Goal: Communication & Community: Answer question/provide support

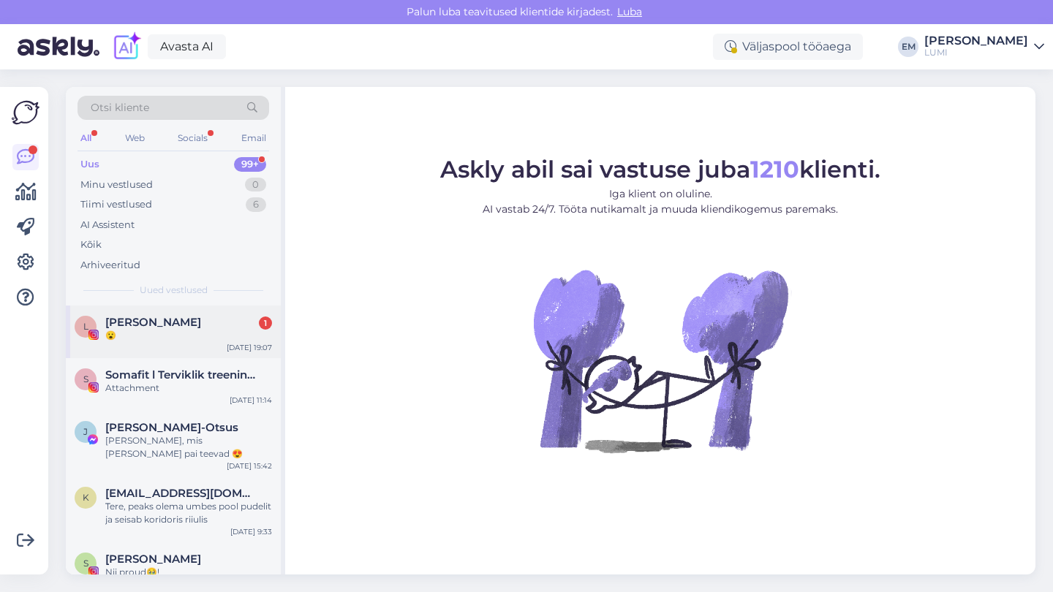
click at [170, 345] on div "L Liisi Voolaid 1 😮 [DATE] 19:07" at bounding box center [173, 332] width 215 height 53
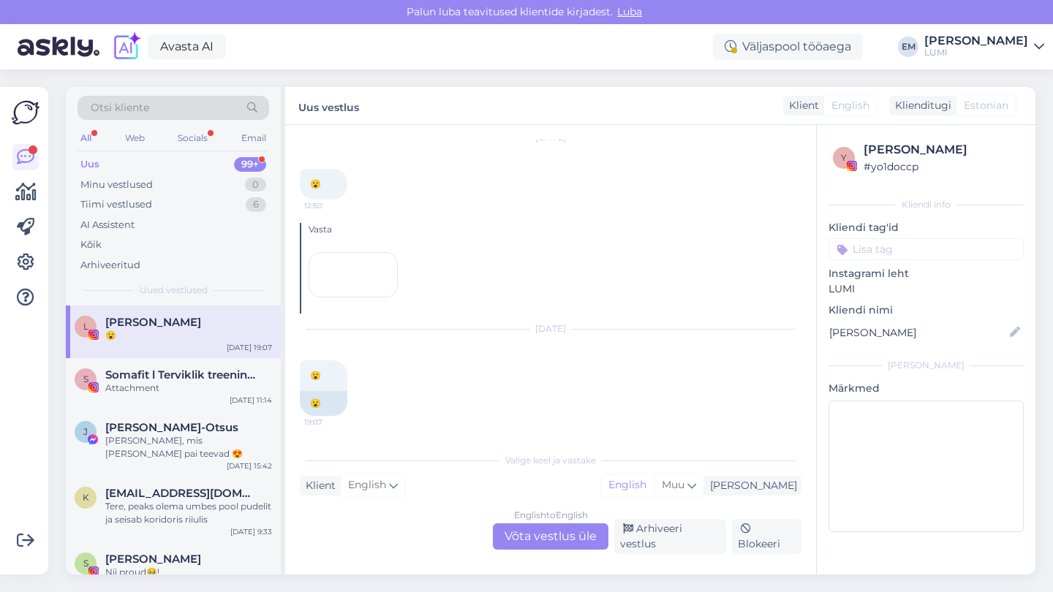
scroll to position [497, 0]
click at [211, 181] on div "Minu vestlused 0" at bounding box center [174, 185] width 192 height 20
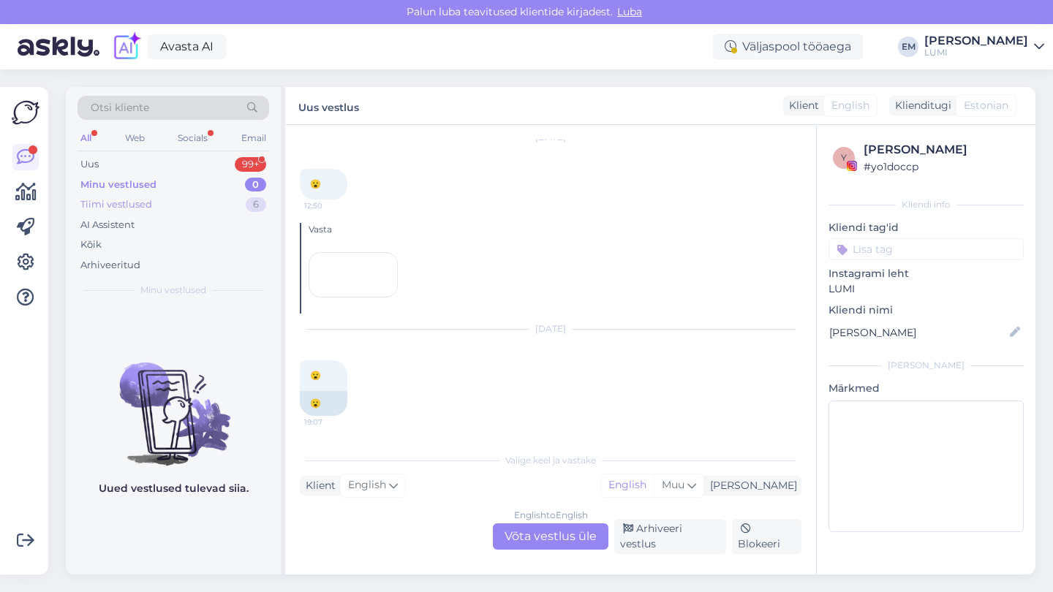
click at [206, 202] on div "Tiimi vestlused 6" at bounding box center [174, 205] width 192 height 20
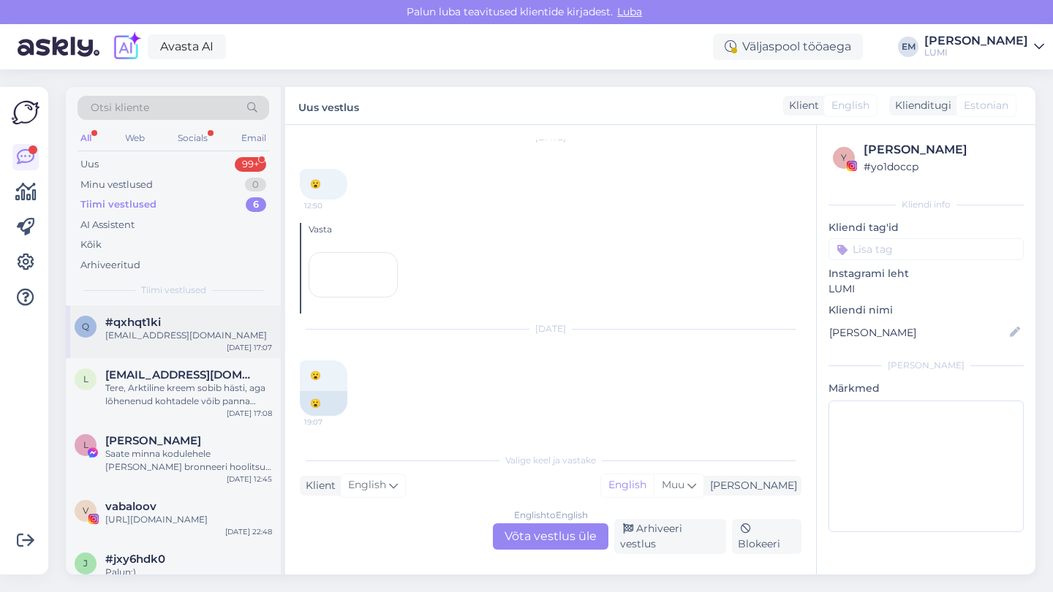
click at [191, 329] on div "[EMAIL_ADDRESS][DOMAIN_NAME]" at bounding box center [188, 335] width 167 height 13
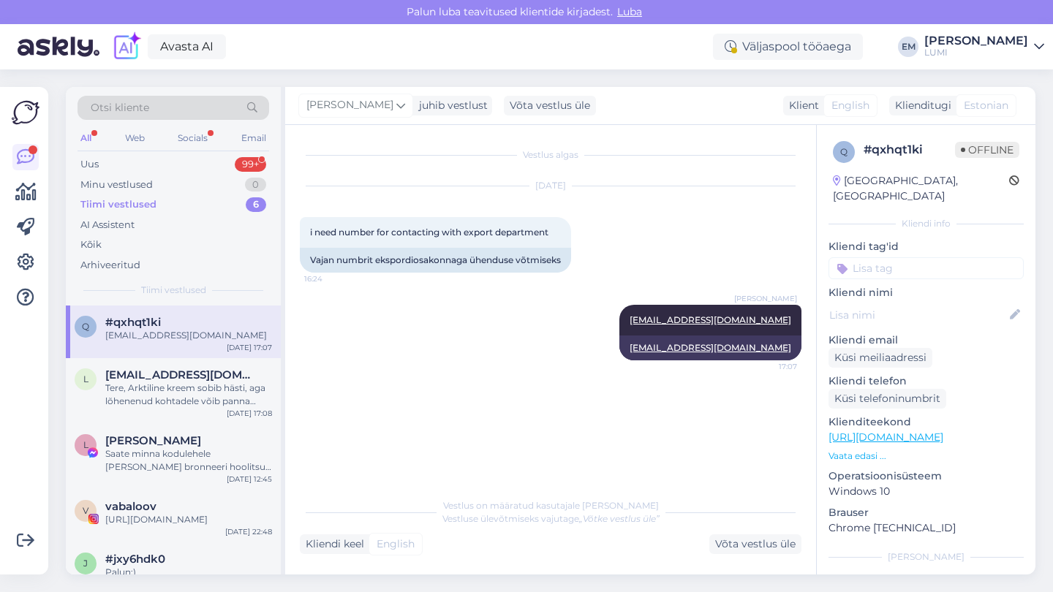
scroll to position [0, 0]
click at [186, 386] on div "Tere, Arktiline kreem sobib hästi, aga lõhenenud kohtadele võib panna lisaks cb…" at bounding box center [188, 395] width 167 height 26
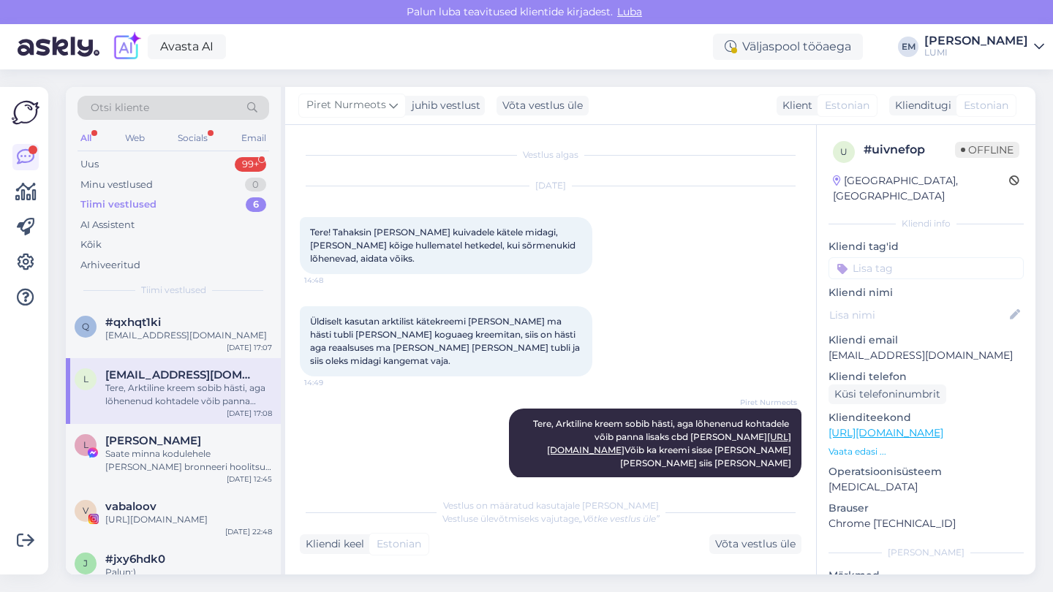
scroll to position [31, 0]
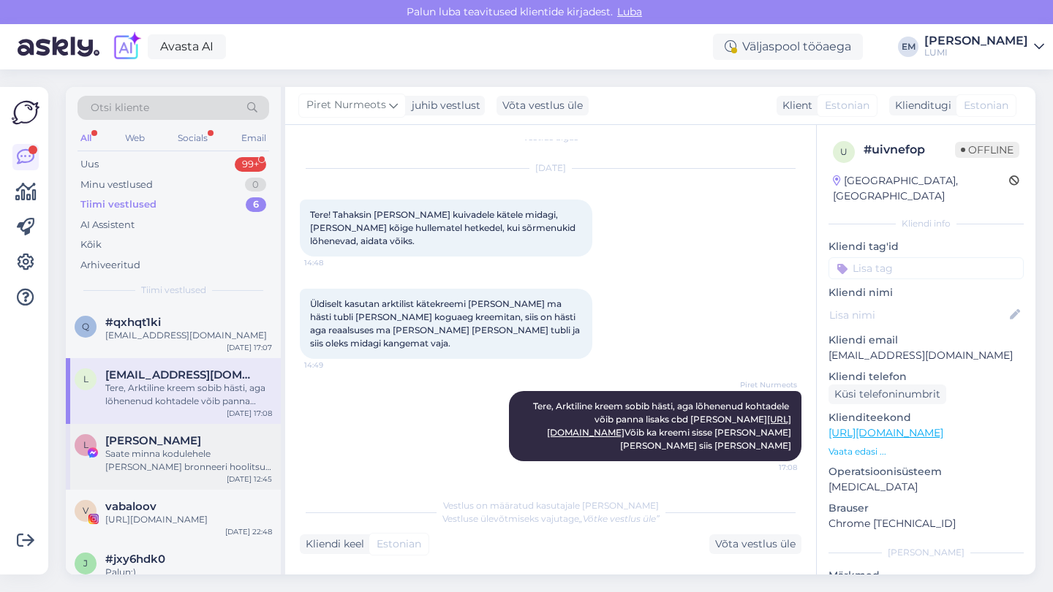
click at [191, 452] on div "Saate minna kodulehele [PERSON_NAME] bronneeri hoolitsus - valige konsultatsioon" at bounding box center [188, 461] width 167 height 26
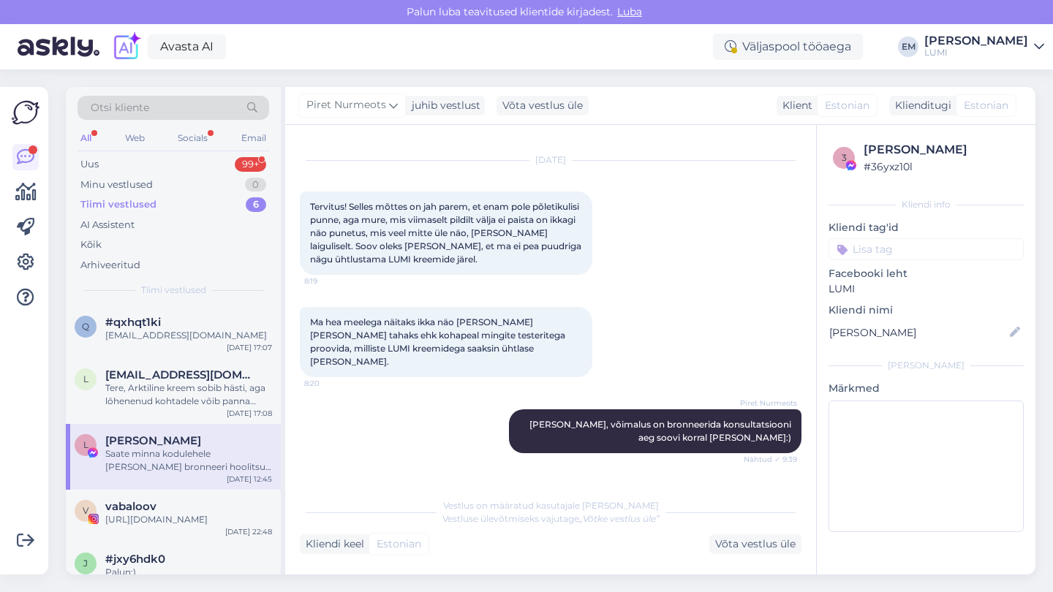
scroll to position [8418, 0]
click at [170, 514] on div "[URL][DOMAIN_NAME]" at bounding box center [188, 519] width 167 height 13
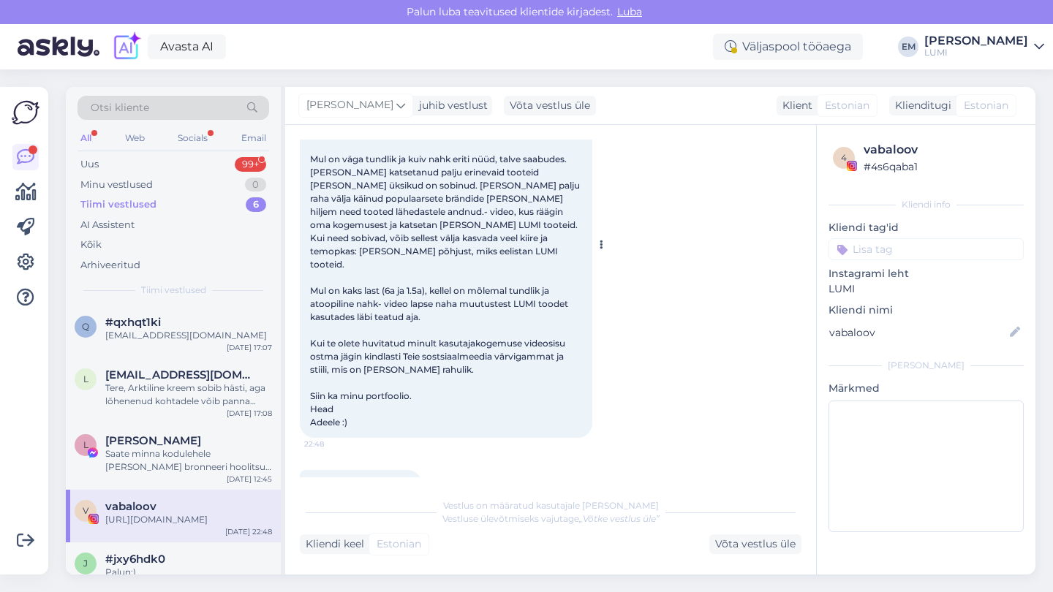
scroll to position [51, 0]
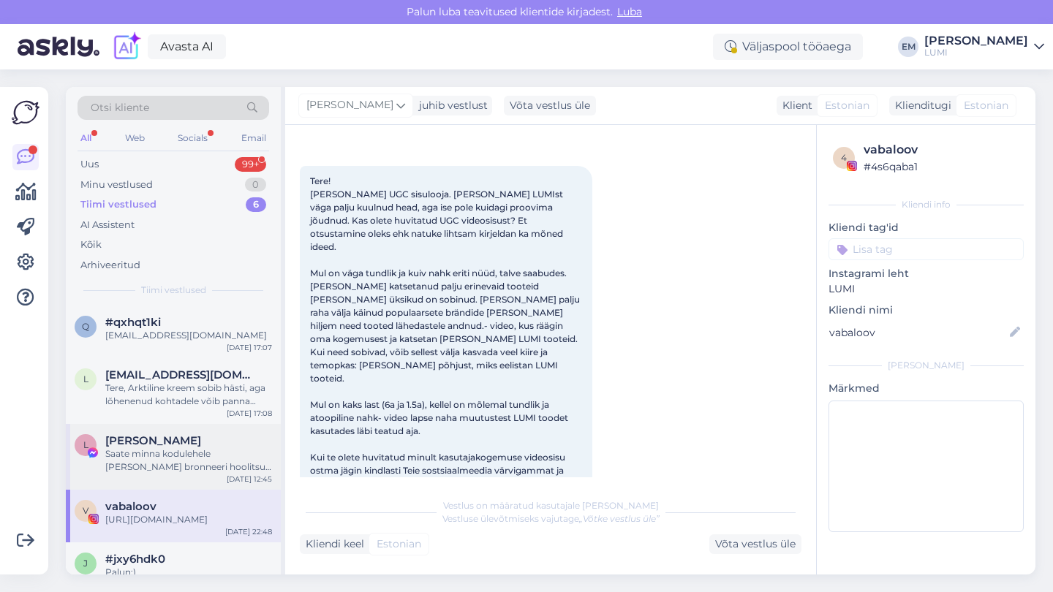
click at [184, 438] on span "[PERSON_NAME]" at bounding box center [153, 440] width 96 height 13
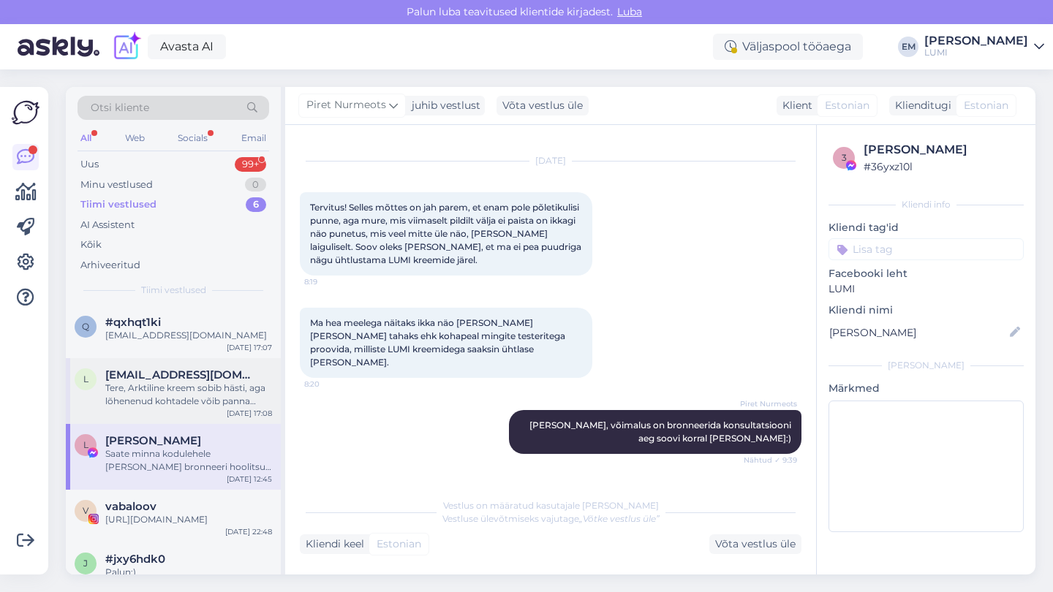
click at [184, 369] on span "[EMAIL_ADDRESS][DOMAIN_NAME]" at bounding box center [181, 375] width 152 height 13
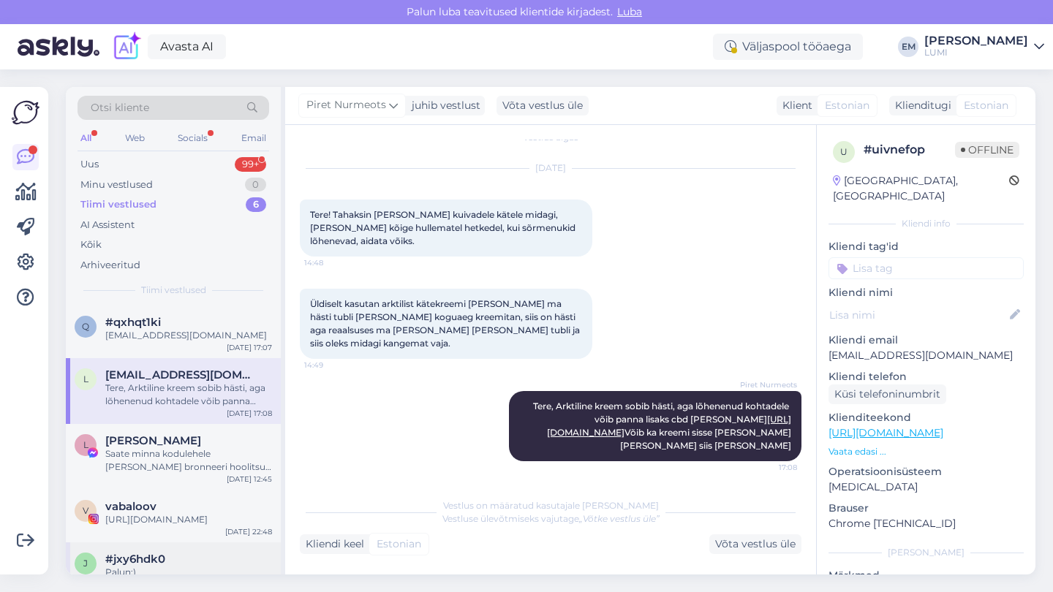
click at [168, 543] on div "j #jxy6hdk0 Palun:) [DATE] 17:29" at bounding box center [173, 569] width 215 height 53
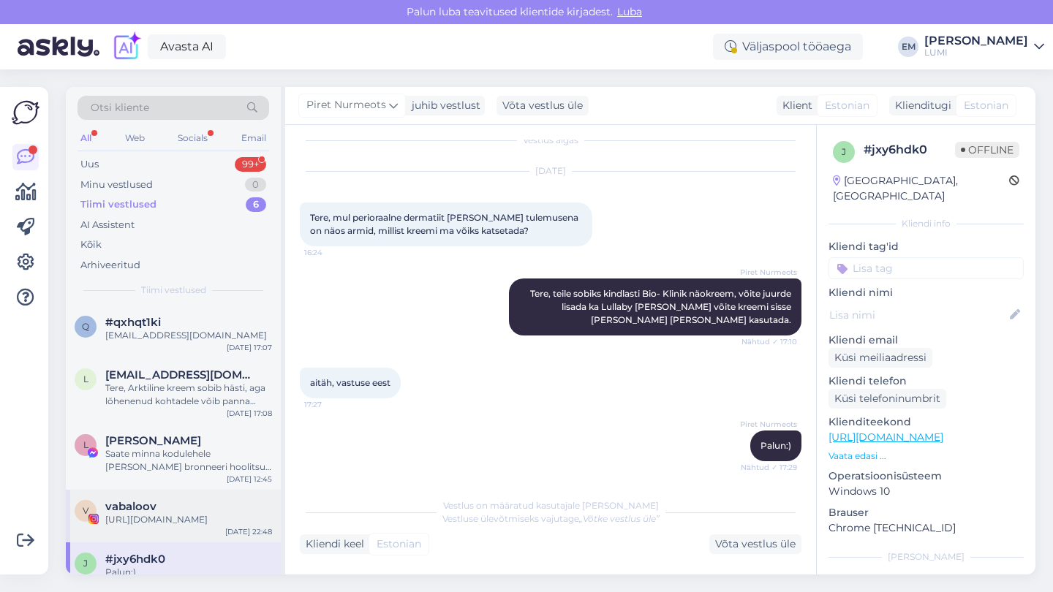
click at [168, 513] on div "[URL][DOMAIN_NAME]" at bounding box center [188, 519] width 167 height 13
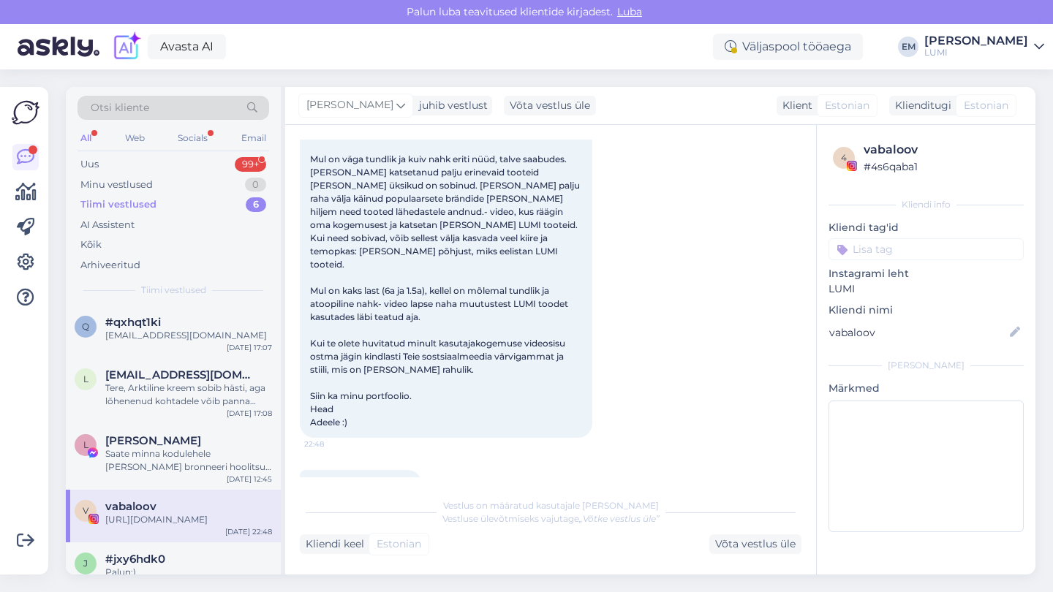
click at [358, 480] on link "[URL][DOMAIN_NAME]" at bounding box center [361, 485] width 102 height 11
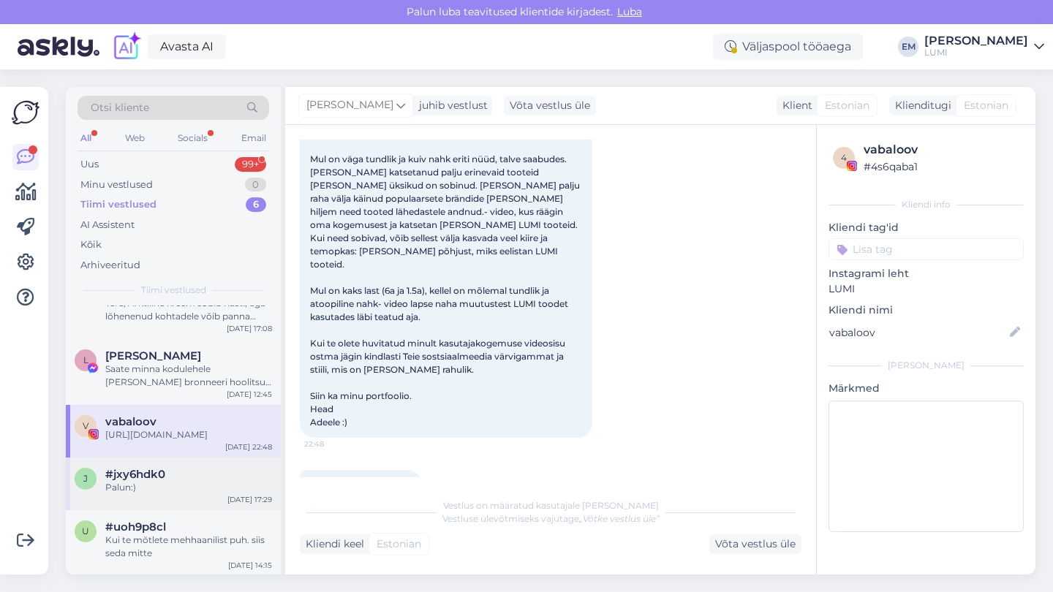
scroll to position [84, 0]
click at [184, 479] on div "#jxy6hdk0" at bounding box center [188, 475] width 167 height 13
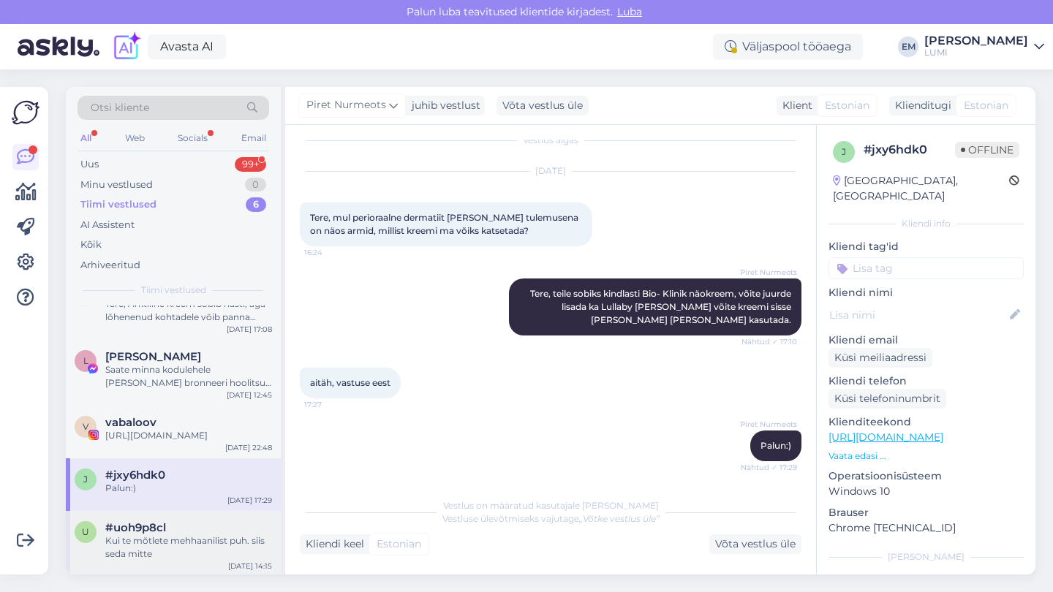
click at [180, 573] on div "u #uoh9p8cl Kui te mõtlete mehhaanilist puh. siis seda mitte [DATE] 14:15" at bounding box center [173, 544] width 215 height 66
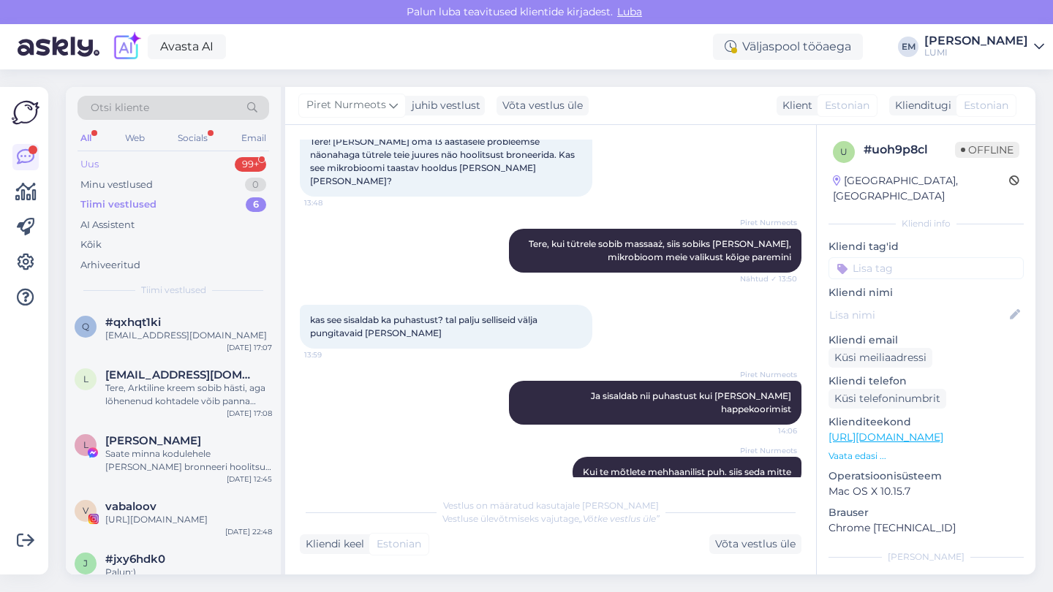
scroll to position [0, 0]
click at [110, 163] on div "Uus 99+" at bounding box center [174, 164] width 192 height 20
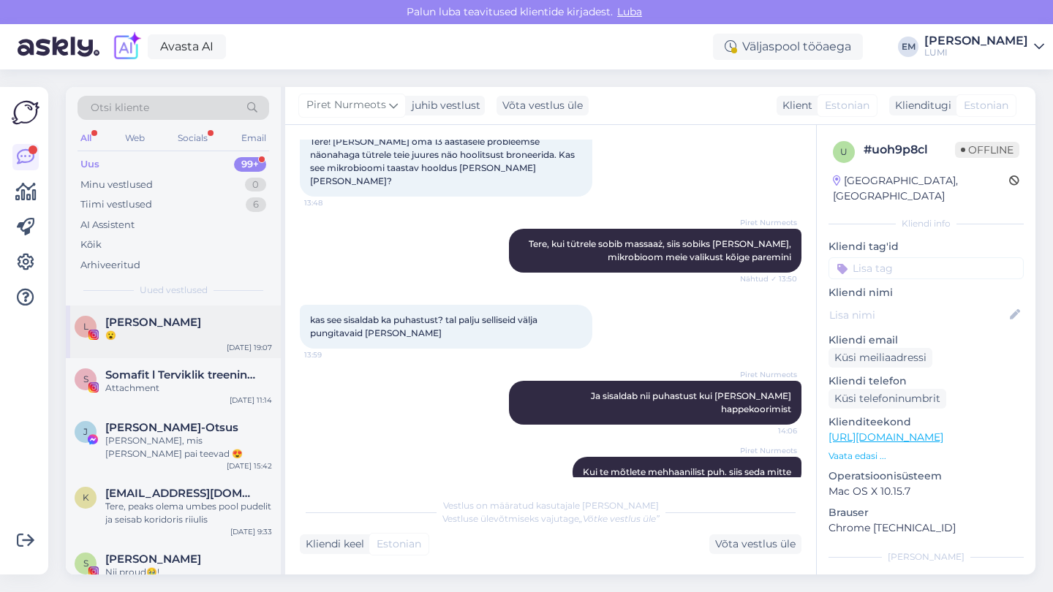
click at [151, 336] on div "😮" at bounding box center [188, 335] width 167 height 13
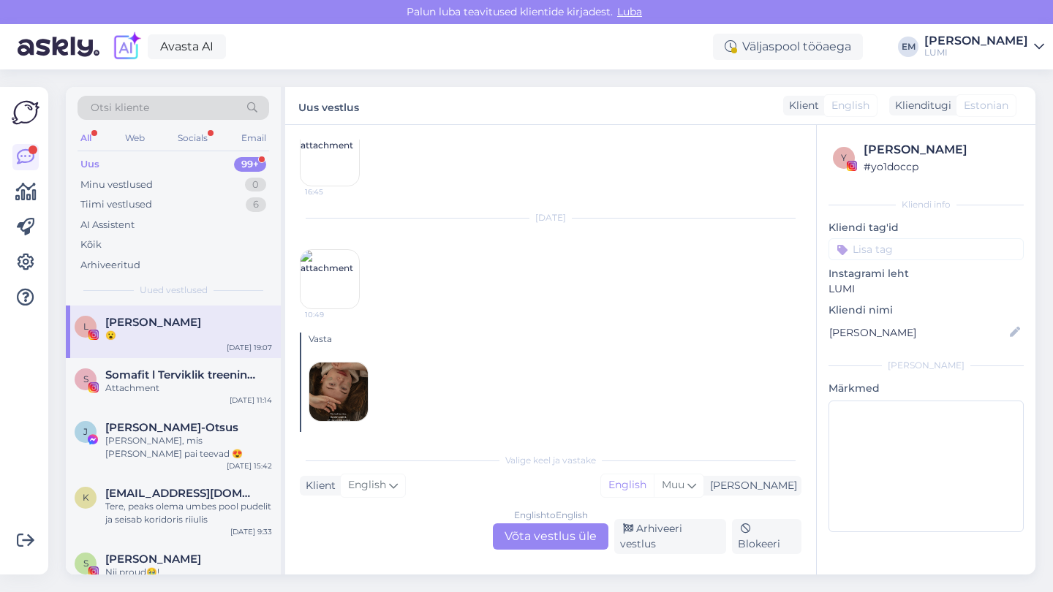
scroll to position [403, 0]
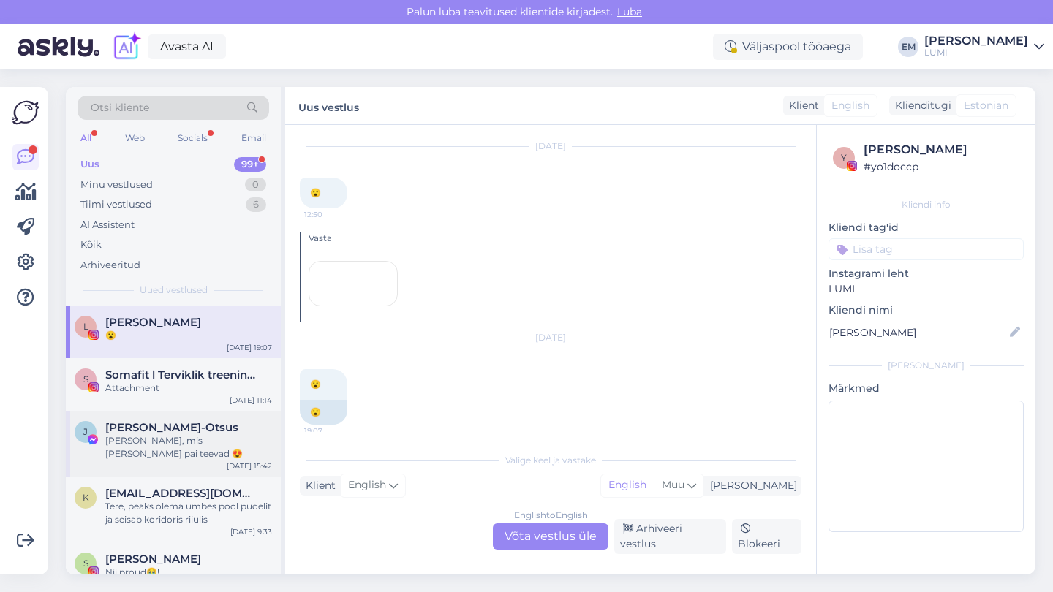
click at [155, 423] on span "[PERSON_NAME]-Otsus" at bounding box center [171, 427] width 133 height 13
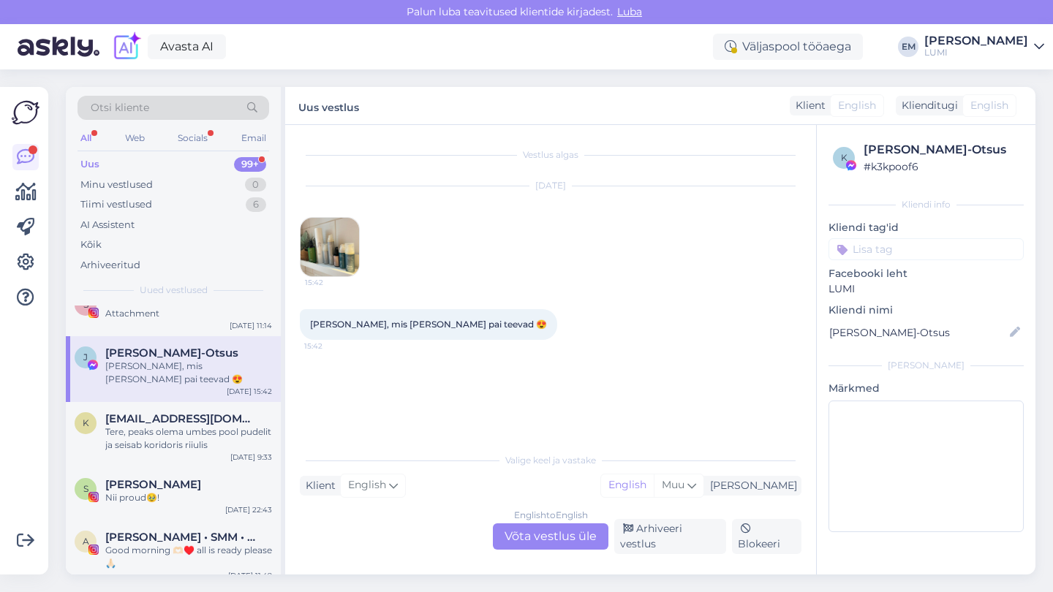
scroll to position [108, 0]
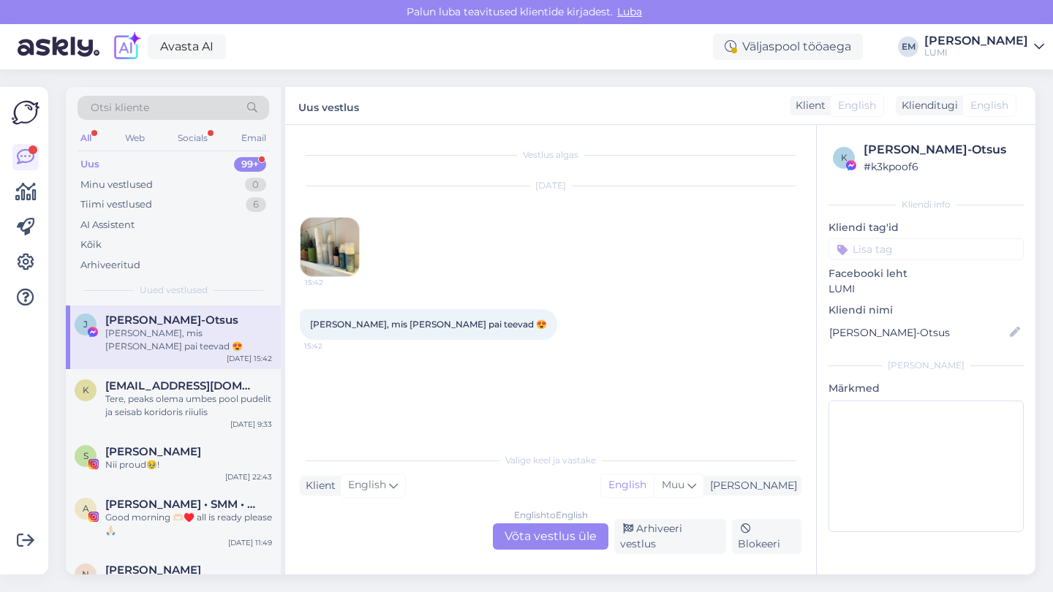
click at [156, 423] on div "K [EMAIL_ADDRESS][DOMAIN_NAME] Tere, peaks olema umbes pool pudelit ja seisab k…" at bounding box center [173, 402] width 215 height 66
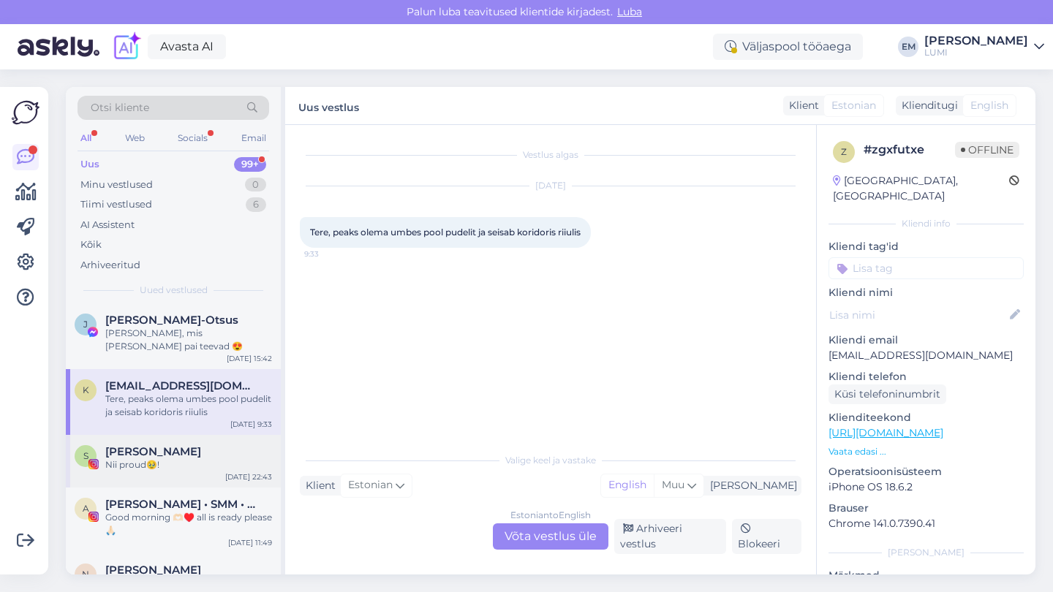
click at [159, 478] on div "S [PERSON_NAME] proud🥹! [DATE] 22:43" at bounding box center [173, 461] width 215 height 53
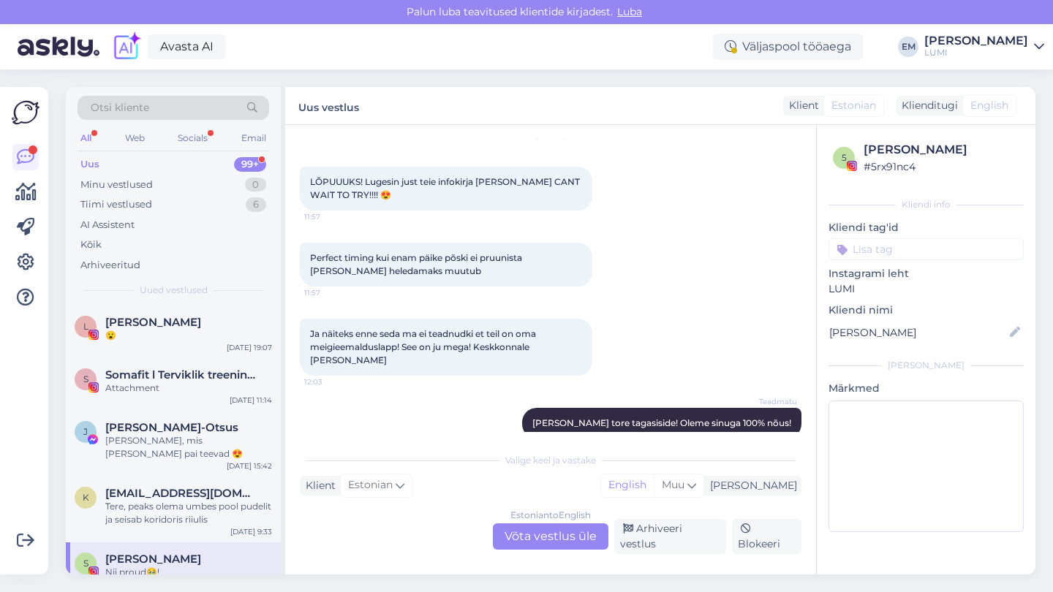
scroll to position [1146, 0]
